Goal: Task Accomplishment & Management: Complete application form

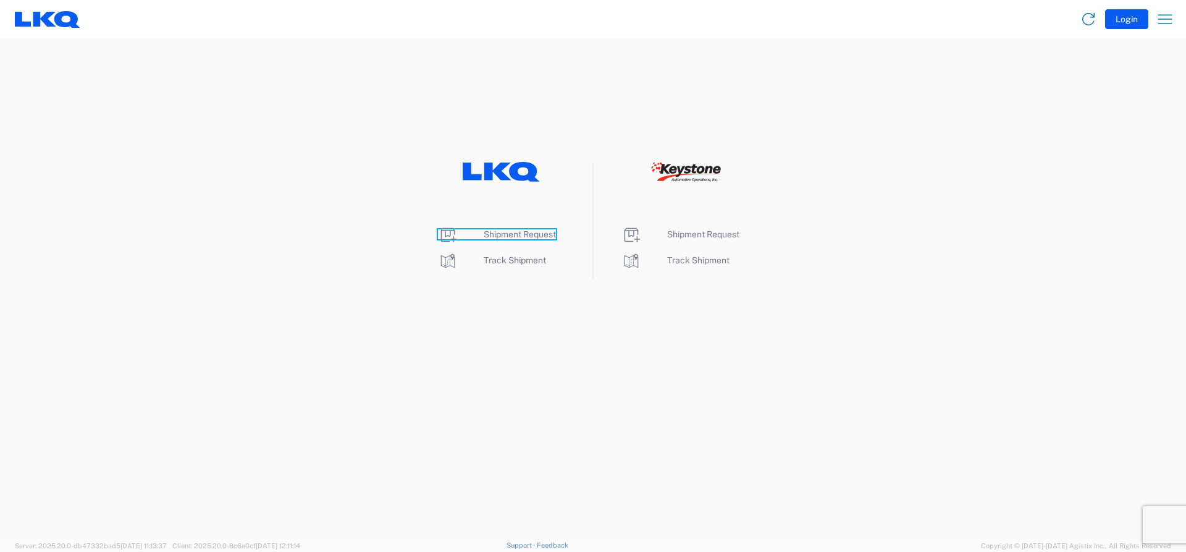
click at [497, 235] on span "Shipment Request" at bounding box center [520, 234] width 72 height 10
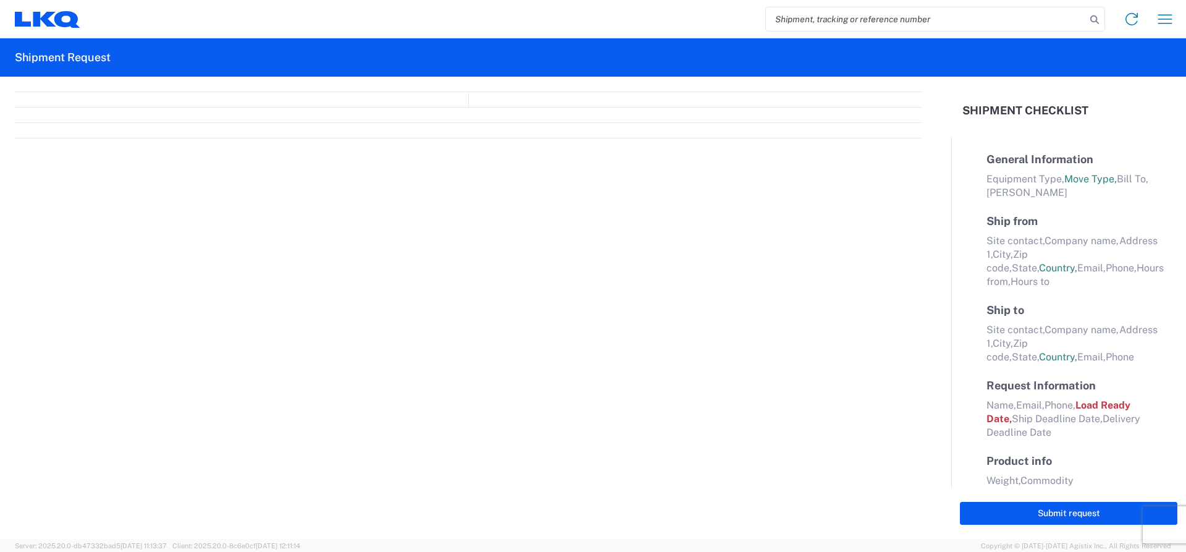
select select "FULL"
select select "LBS"
select select "IN"
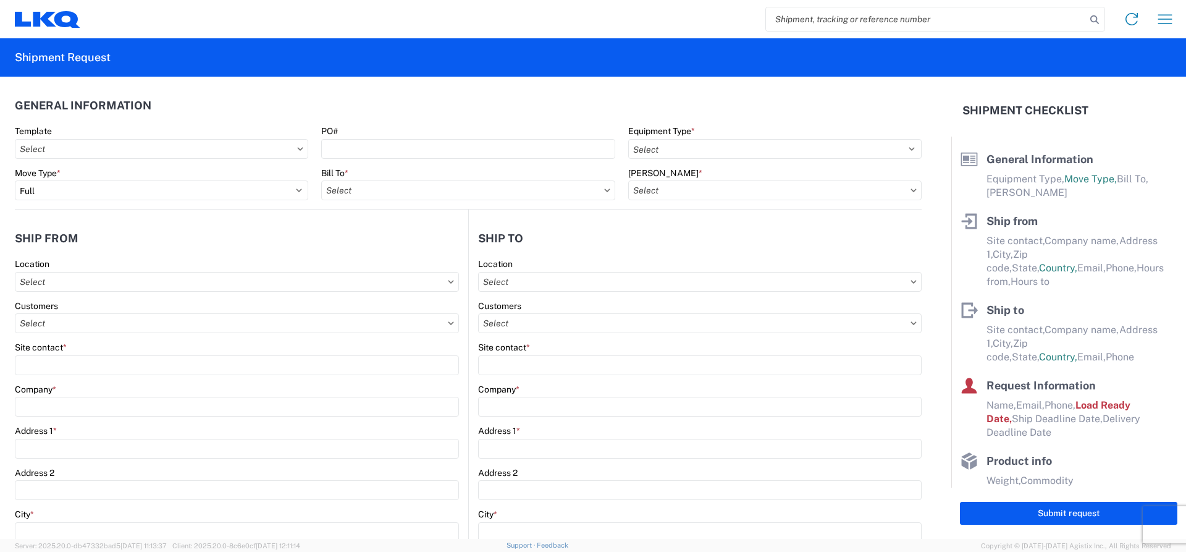
click at [796, 23] on input "search" at bounding box center [926, 18] width 320 height 23
type input "57038730"
